Goal: Transaction & Acquisition: Purchase product/service

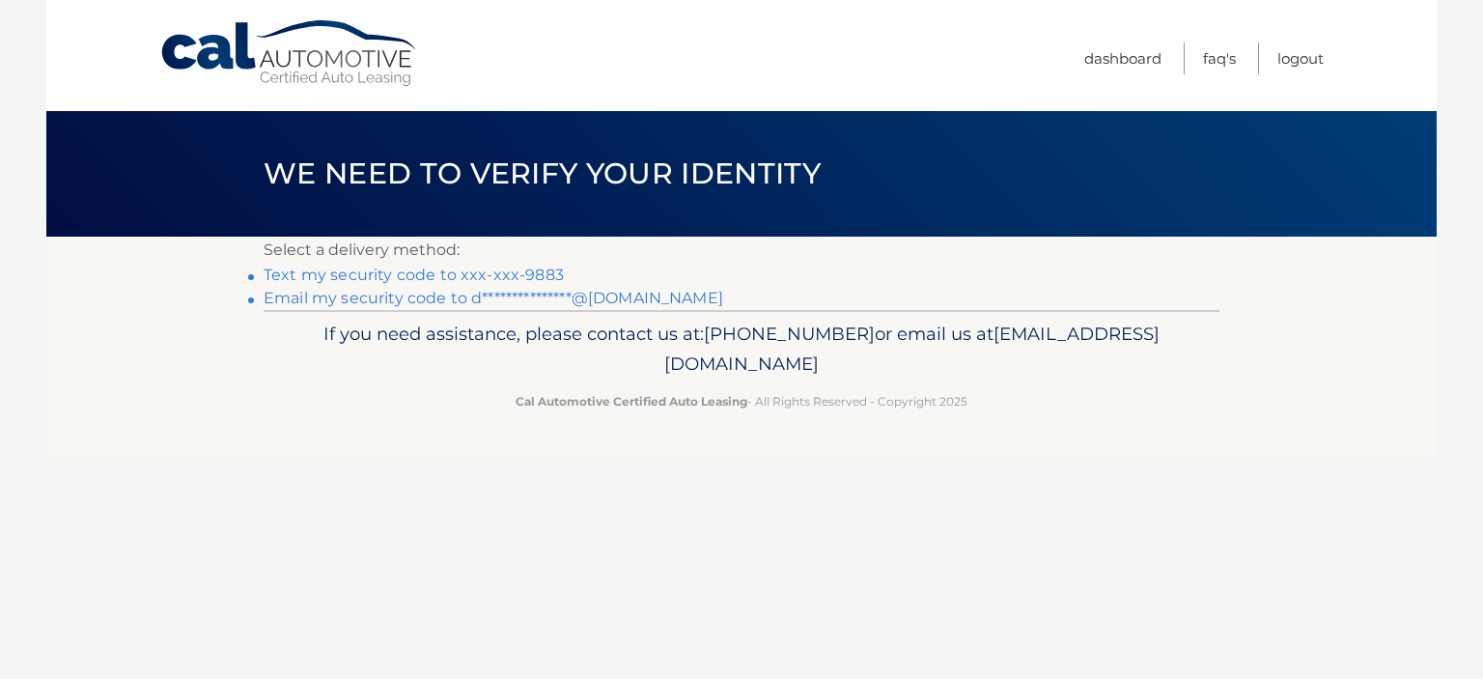
click at [440, 274] on link "Text my security code to xxx-xxx-9883" at bounding box center [414, 275] width 300 height 18
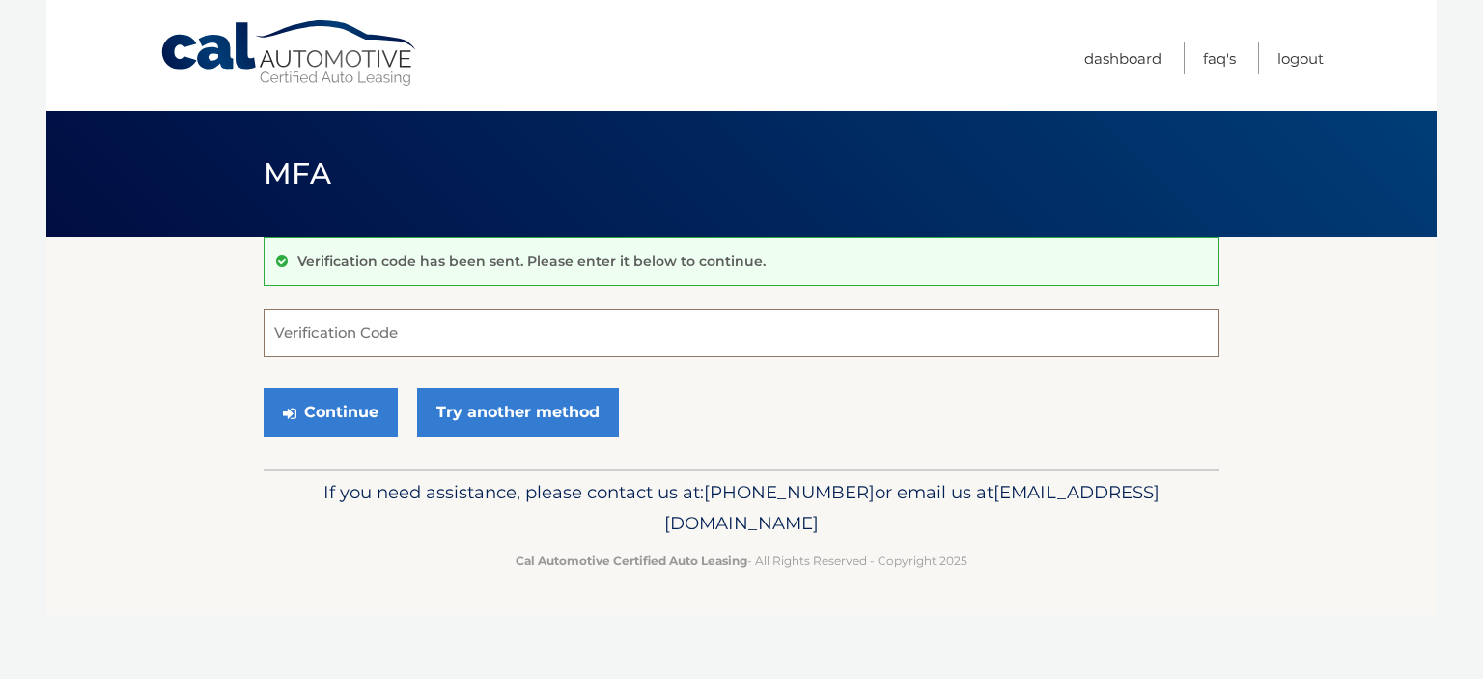
click at [521, 339] on input "Verification Code" at bounding box center [742, 333] width 956 height 48
type input "183663"
click at [361, 405] on button "Continue" at bounding box center [331, 412] width 134 height 48
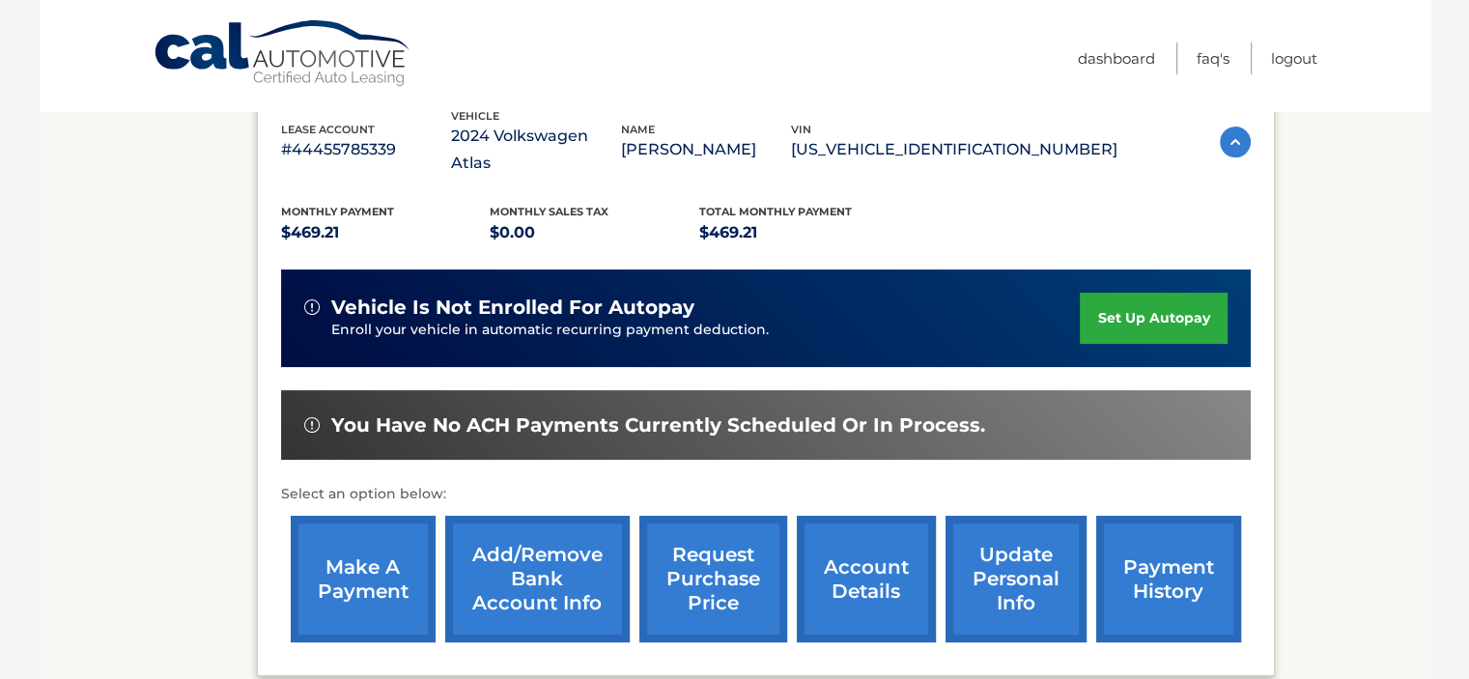
scroll to position [322, 0]
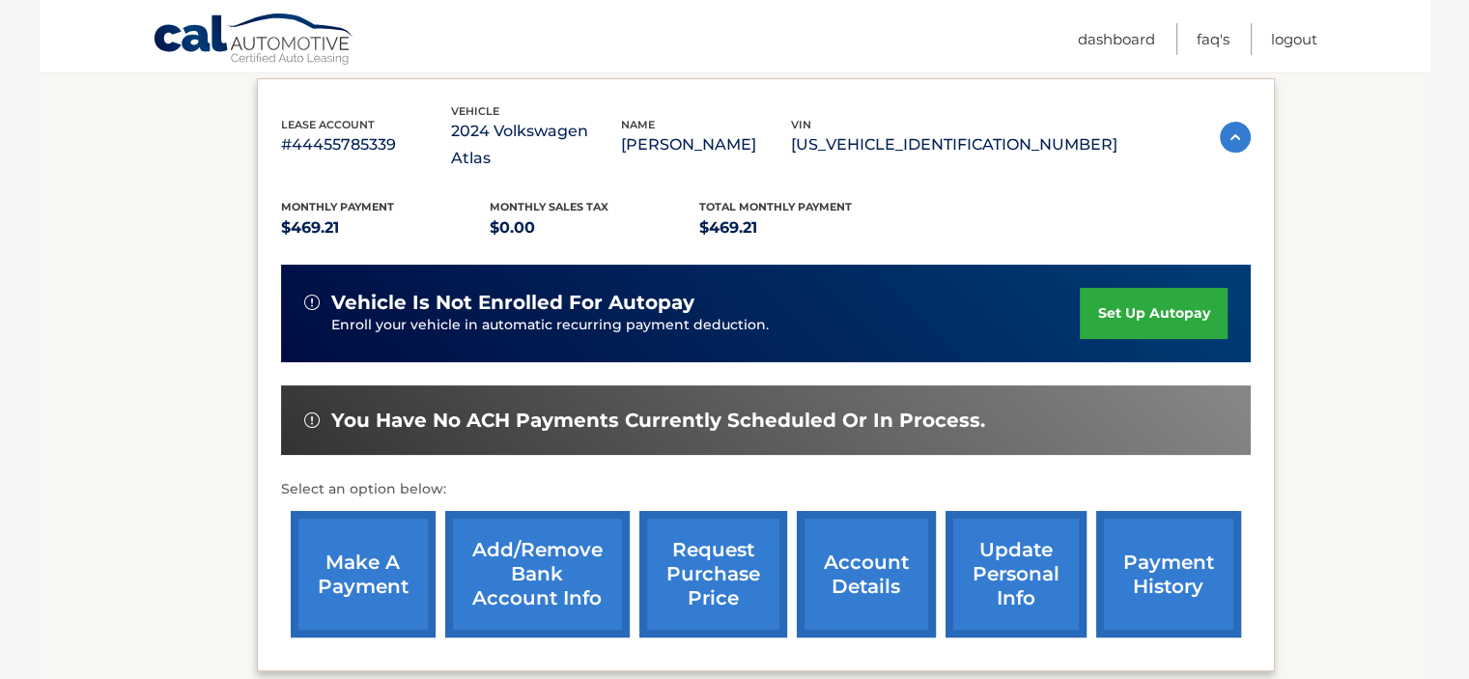
click at [396, 524] on link "make a payment" at bounding box center [363, 574] width 145 height 126
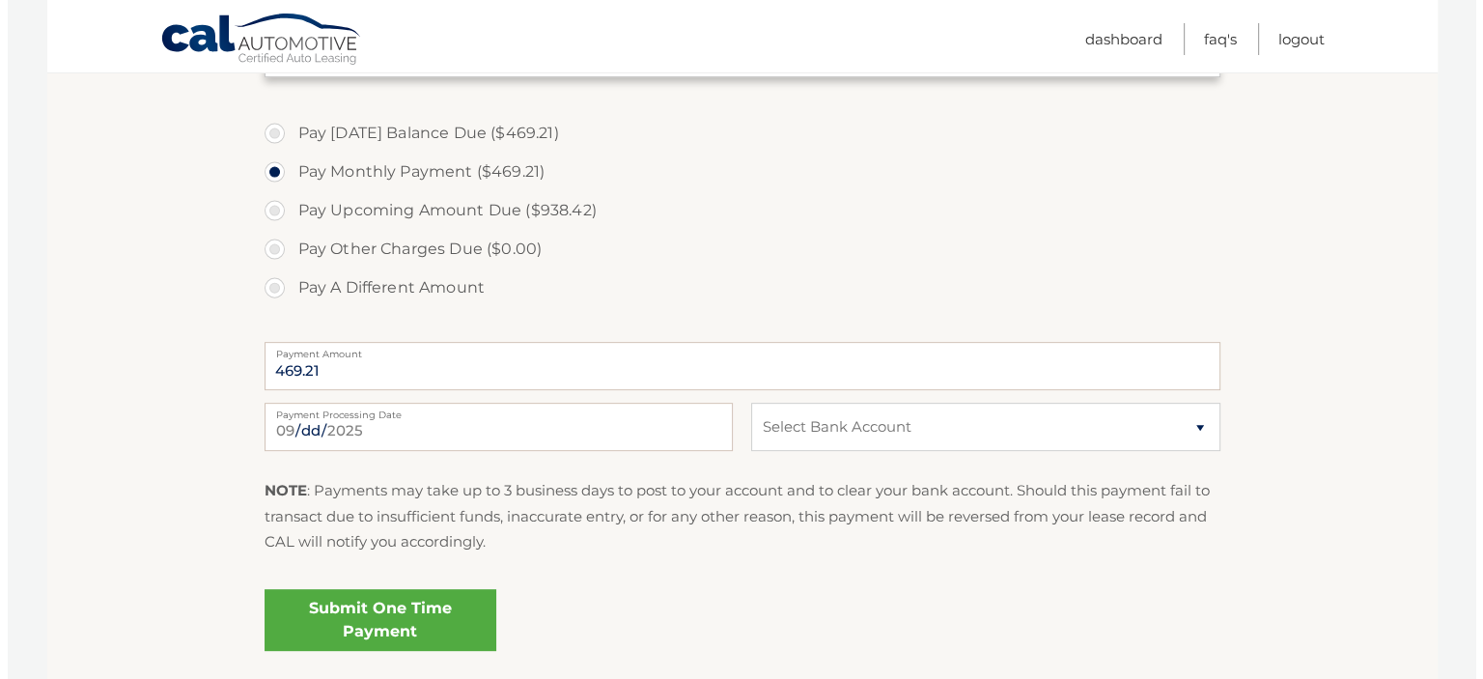
scroll to position [643, 0]
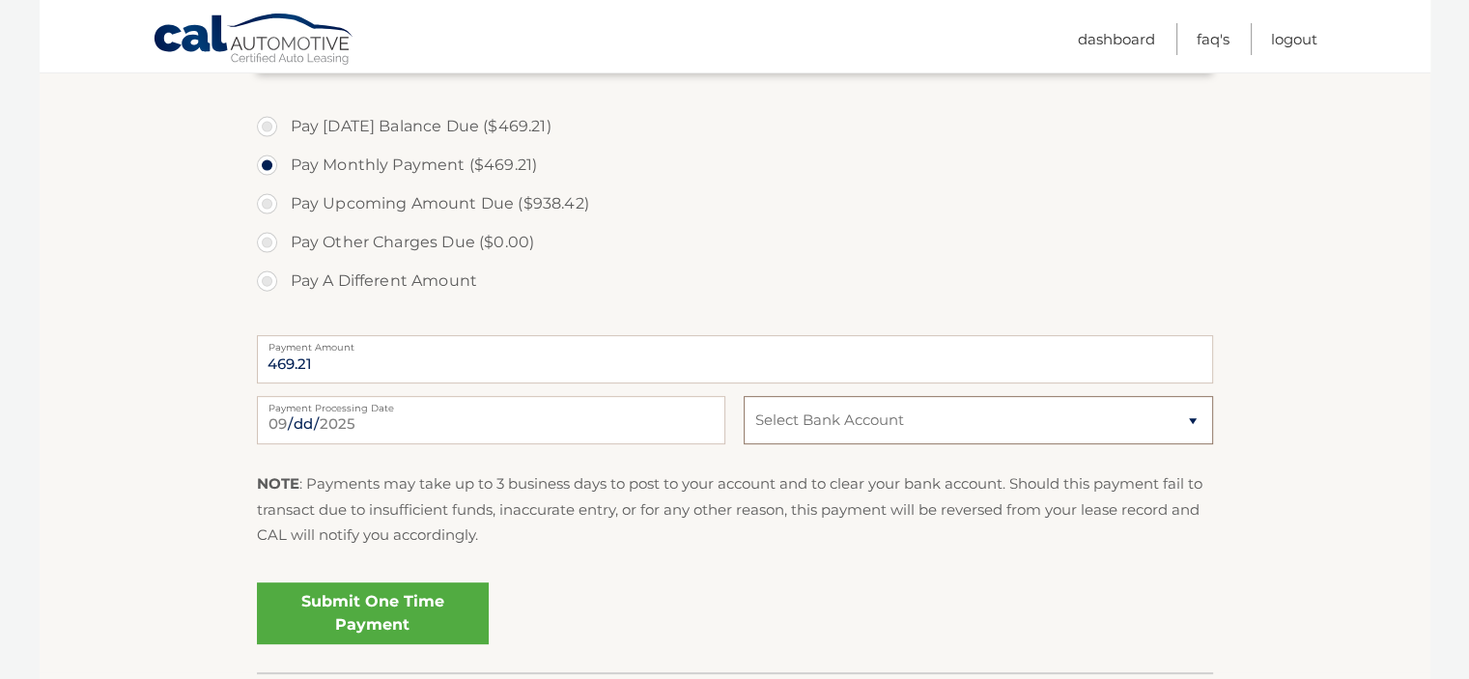
click at [1184, 421] on select "Select Bank Account Checking ISLAND FEDERAL CREDIT UNION *****7325 Checking CIT…" at bounding box center [978, 420] width 468 height 48
select select "ZDhjOTdjMzQtN2Q1ZS00NTI1LTliYjEtMzE3NzBlOTM1NTFj"
click at [744, 396] on select "Select Bank Account Checking ISLAND FEDERAL CREDIT UNION *****7325 Checking CIT…" at bounding box center [978, 420] width 468 height 48
click at [369, 605] on link "Submit One Time Payment" at bounding box center [373, 613] width 232 height 62
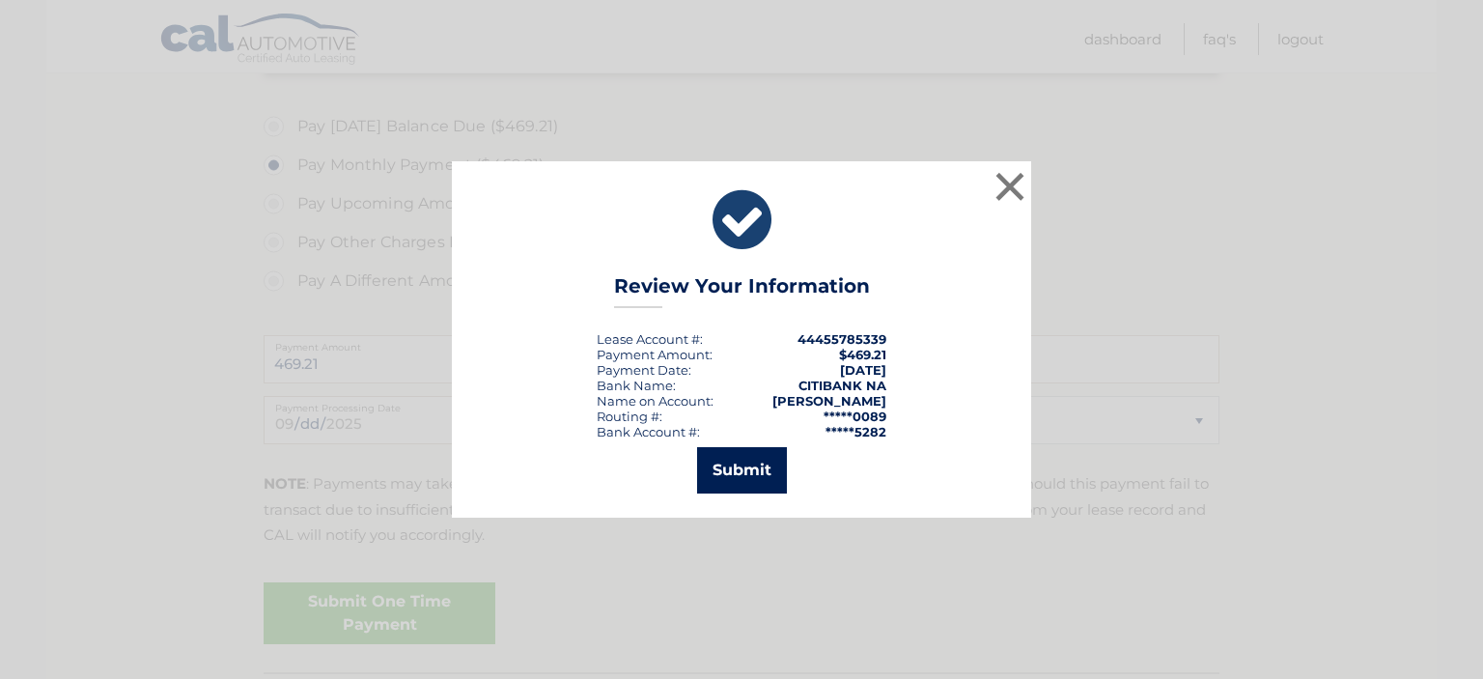
click at [764, 481] on button "Submit" at bounding box center [742, 470] width 90 height 46
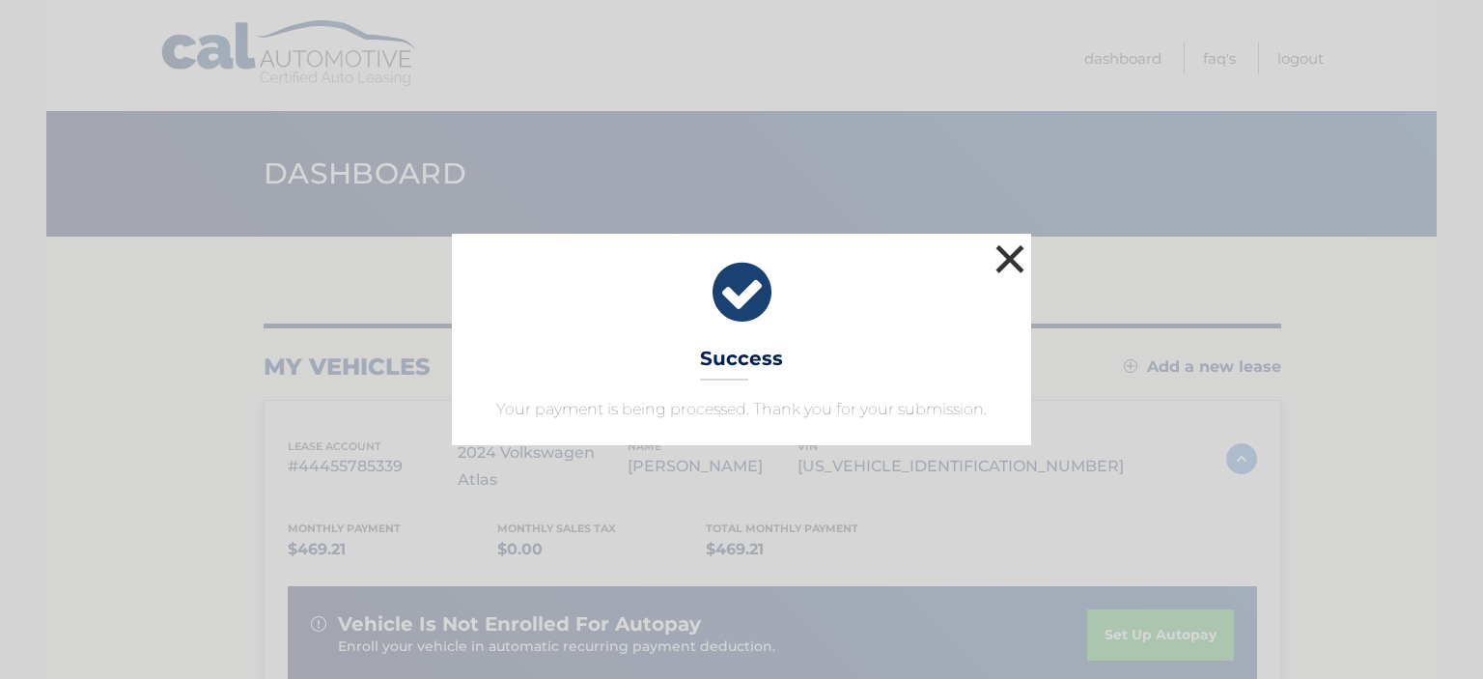
click at [1017, 246] on button "×" at bounding box center [1010, 258] width 39 height 39
